Goal: Entertainment & Leisure: Consume media (video, audio)

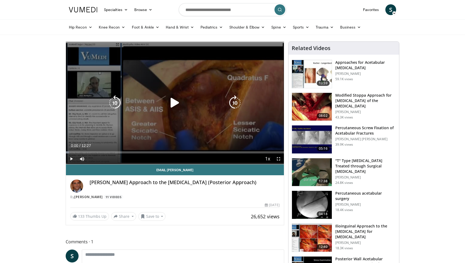
click at [178, 108] on icon "Video Player" at bounding box center [175, 102] width 15 height 15
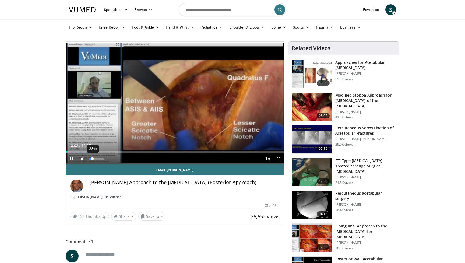
drag, startPoint x: 99, startPoint y: 158, endPoint x: 92, endPoint y: 158, distance: 7.0
click at [92, 158] on div "23%" at bounding box center [96, 159] width 19 height 11
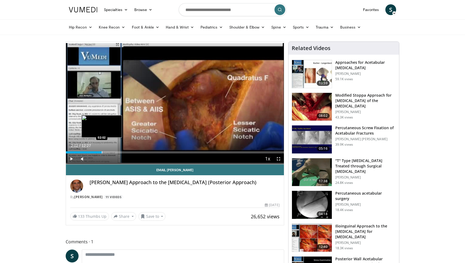
click at [102, 151] on div "Progress Bar" at bounding box center [102, 152] width 1 height 2
click at [120, 153] on div "Progress Bar" at bounding box center [120, 152] width 1 height 2
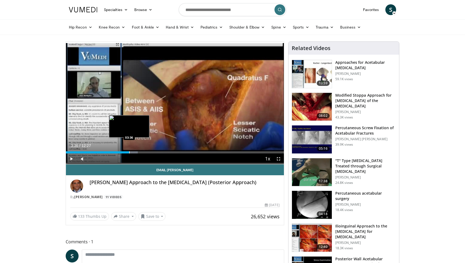
click at [129, 151] on div "Progress Bar" at bounding box center [129, 152] width 1 height 2
click at [138, 153] on div "Loaded : 35.59% 03:40 04:07" at bounding box center [175, 152] width 218 height 2
click at [147, 153] on div "Progress Bar" at bounding box center [147, 152] width 1 height 2
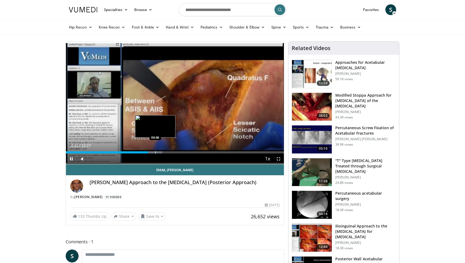
click at [155, 153] on div "Progress Bar" at bounding box center [155, 152] width 1 height 2
click at [176, 150] on div "Loaded : 52.21% 05:41 06:16" at bounding box center [175, 150] width 218 height 5
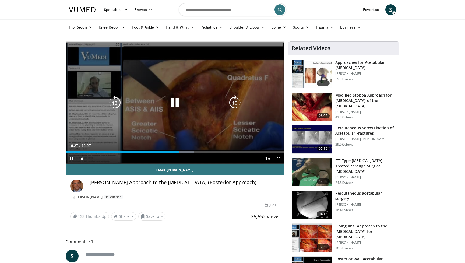
click at [176, 102] on icon "Video Player" at bounding box center [175, 102] width 15 height 15
